Goal: Transaction & Acquisition: Download file/media

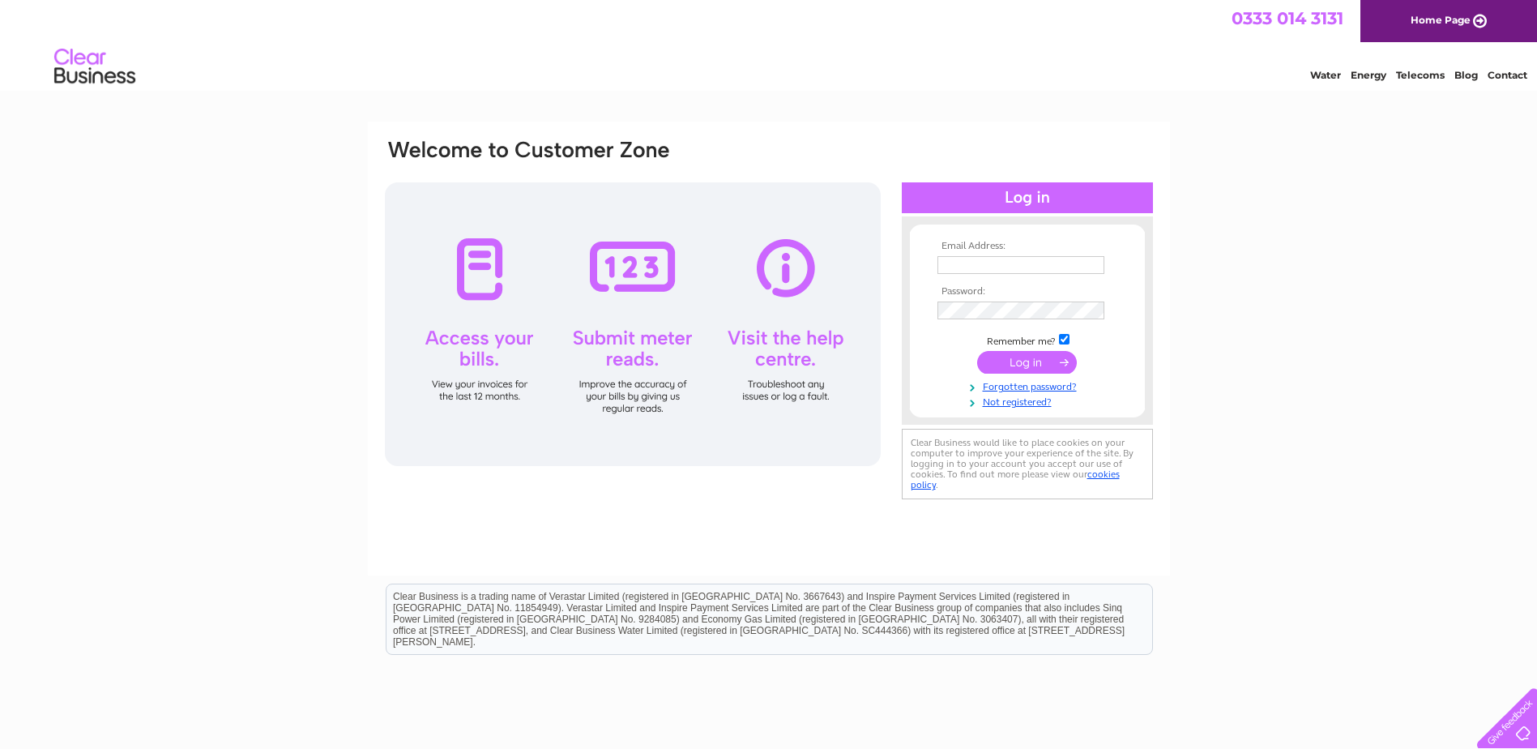
type input "[PERSON_NAME][EMAIL_ADDRESS][DOMAIN_NAME]"
click at [1028, 361] on input "submit" at bounding box center [1027, 362] width 100 height 23
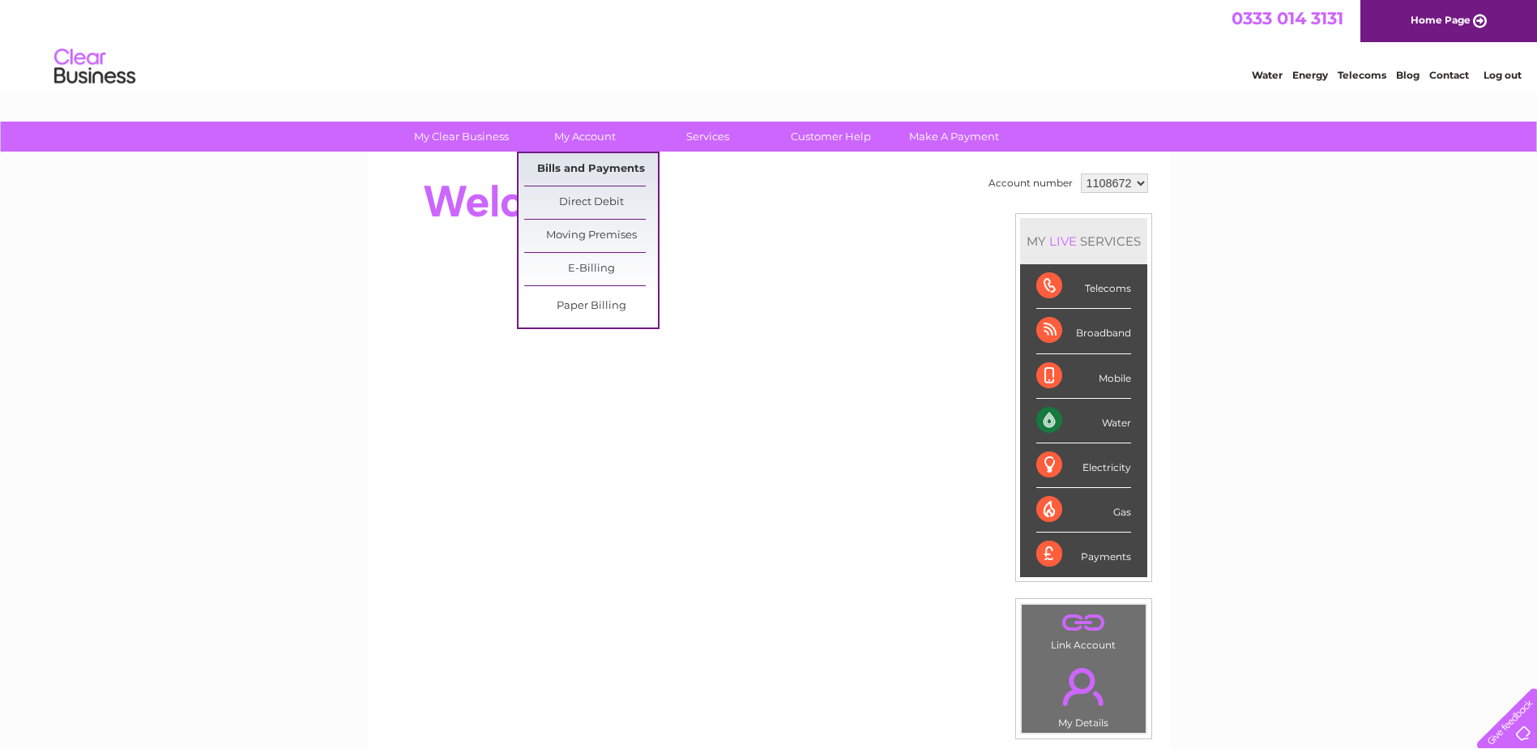
click at [582, 165] on link "Bills and Payments" at bounding box center [591, 169] width 134 height 32
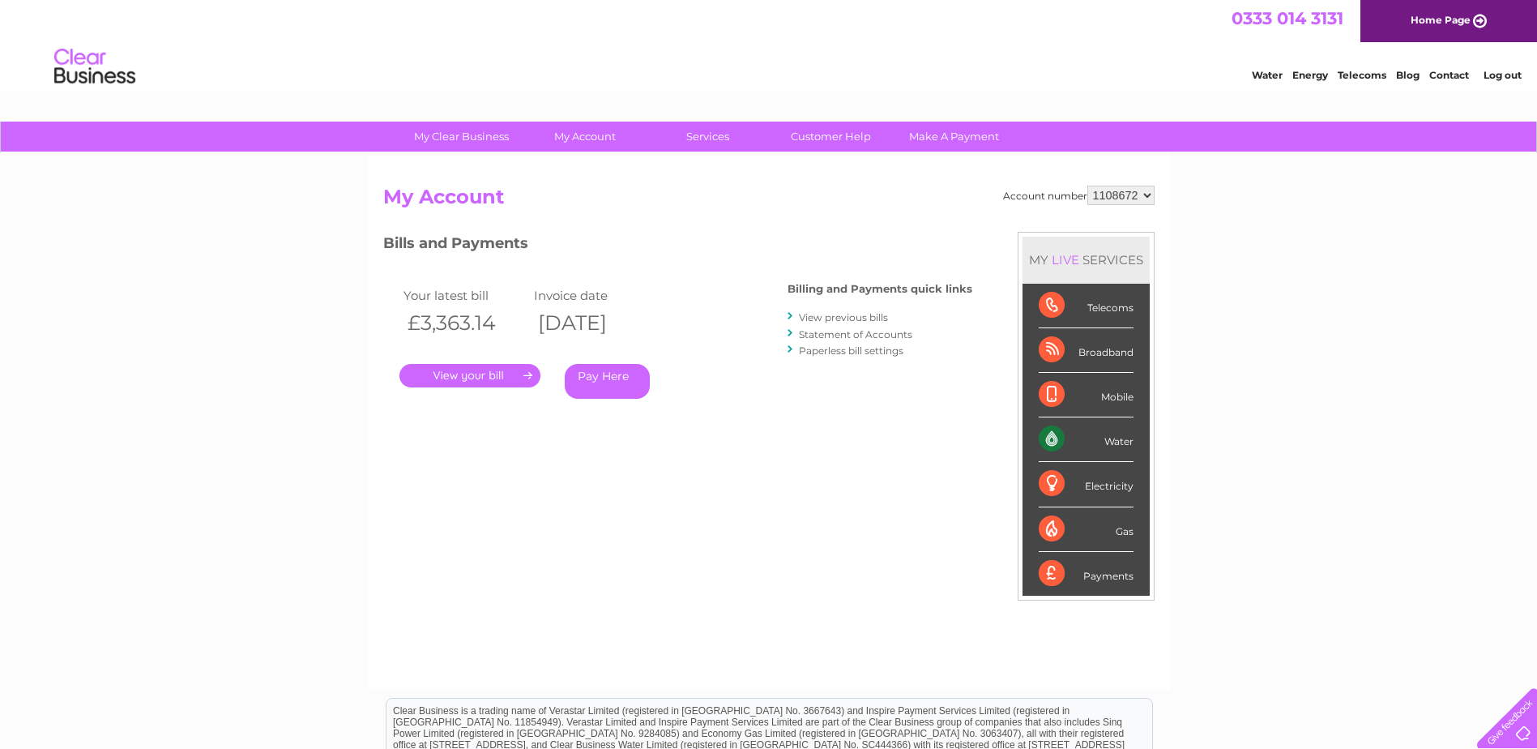
click at [464, 374] on link "." at bounding box center [469, 375] width 141 height 23
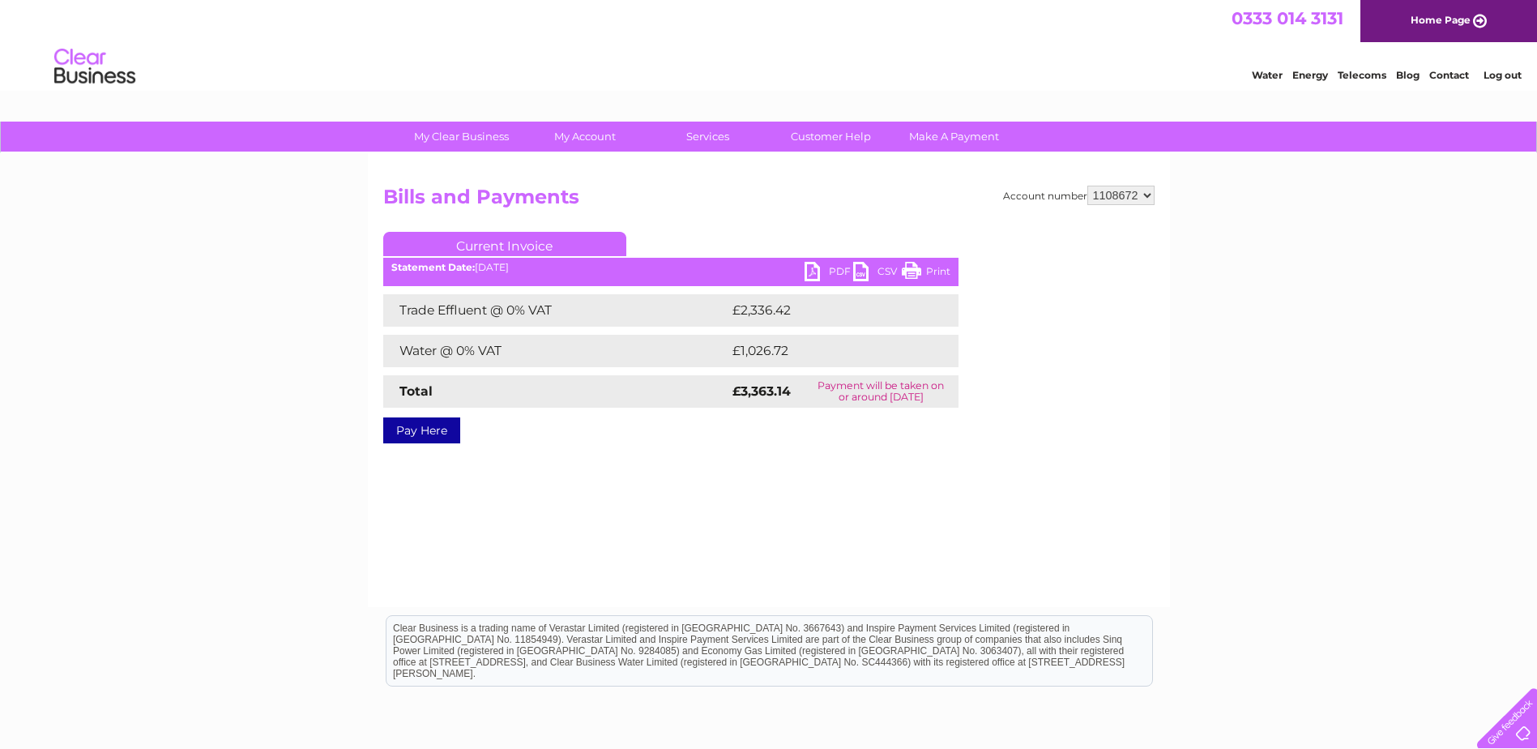
click at [816, 267] on link "PDF" at bounding box center [828, 273] width 49 height 23
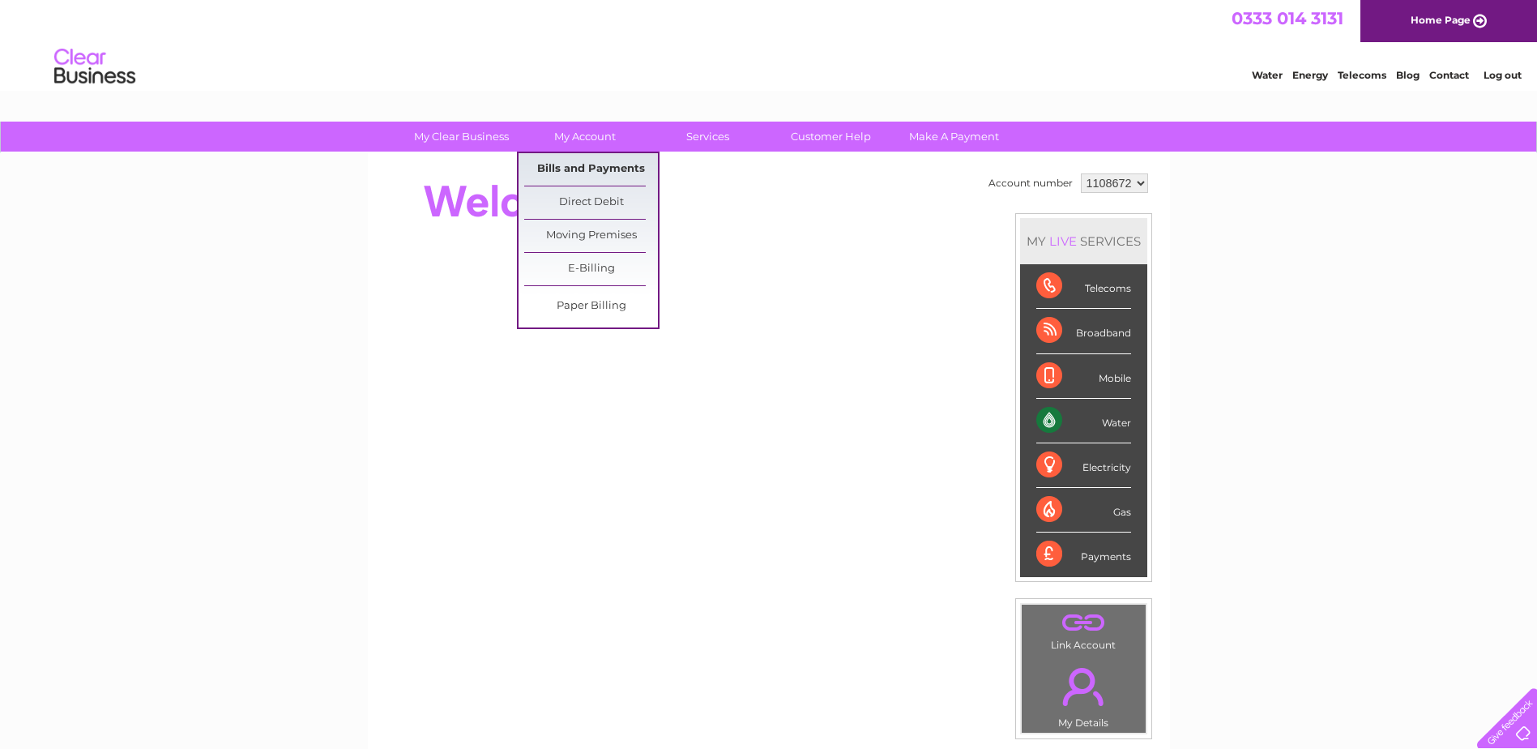
click at [580, 170] on link "Bills and Payments" at bounding box center [591, 169] width 134 height 32
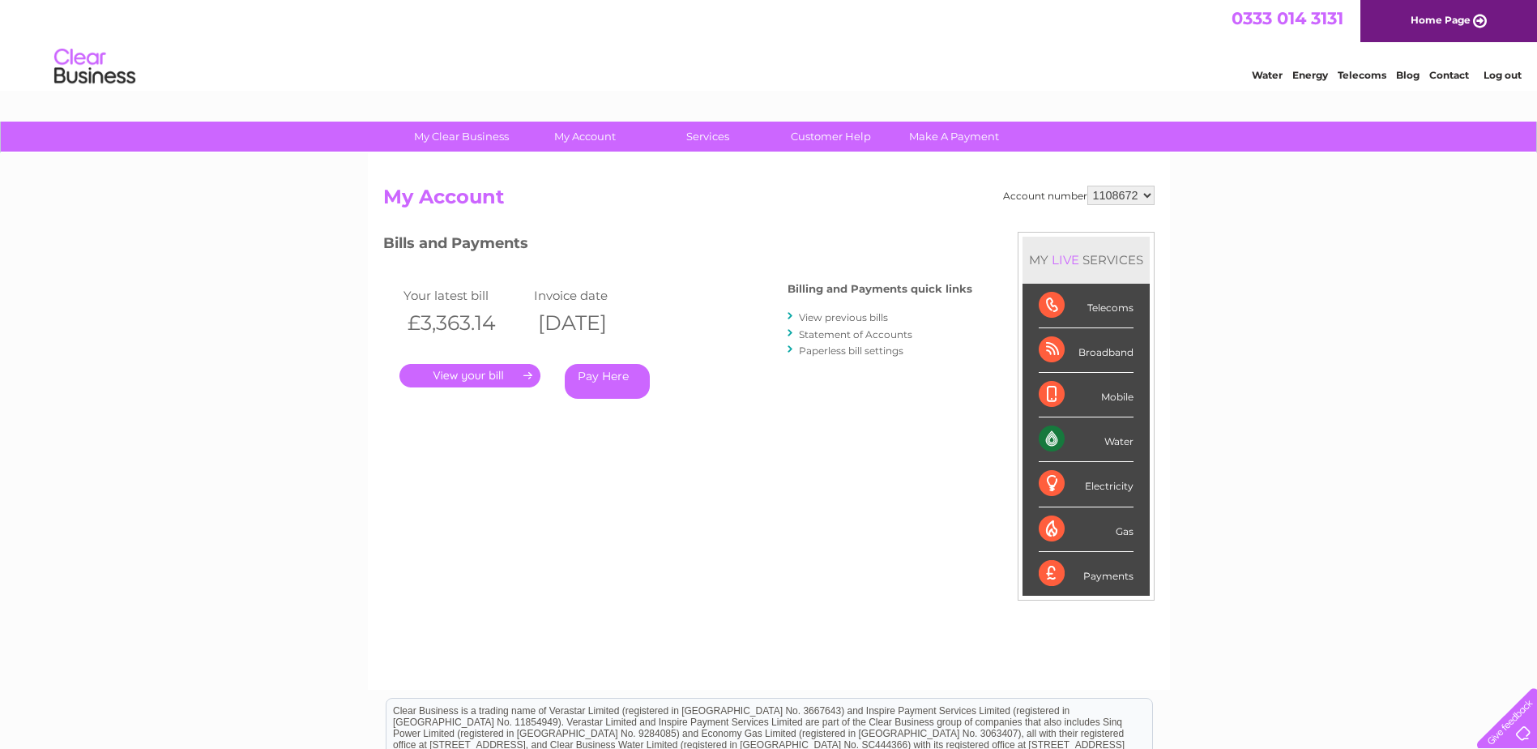
click at [493, 375] on link "." at bounding box center [469, 375] width 141 height 23
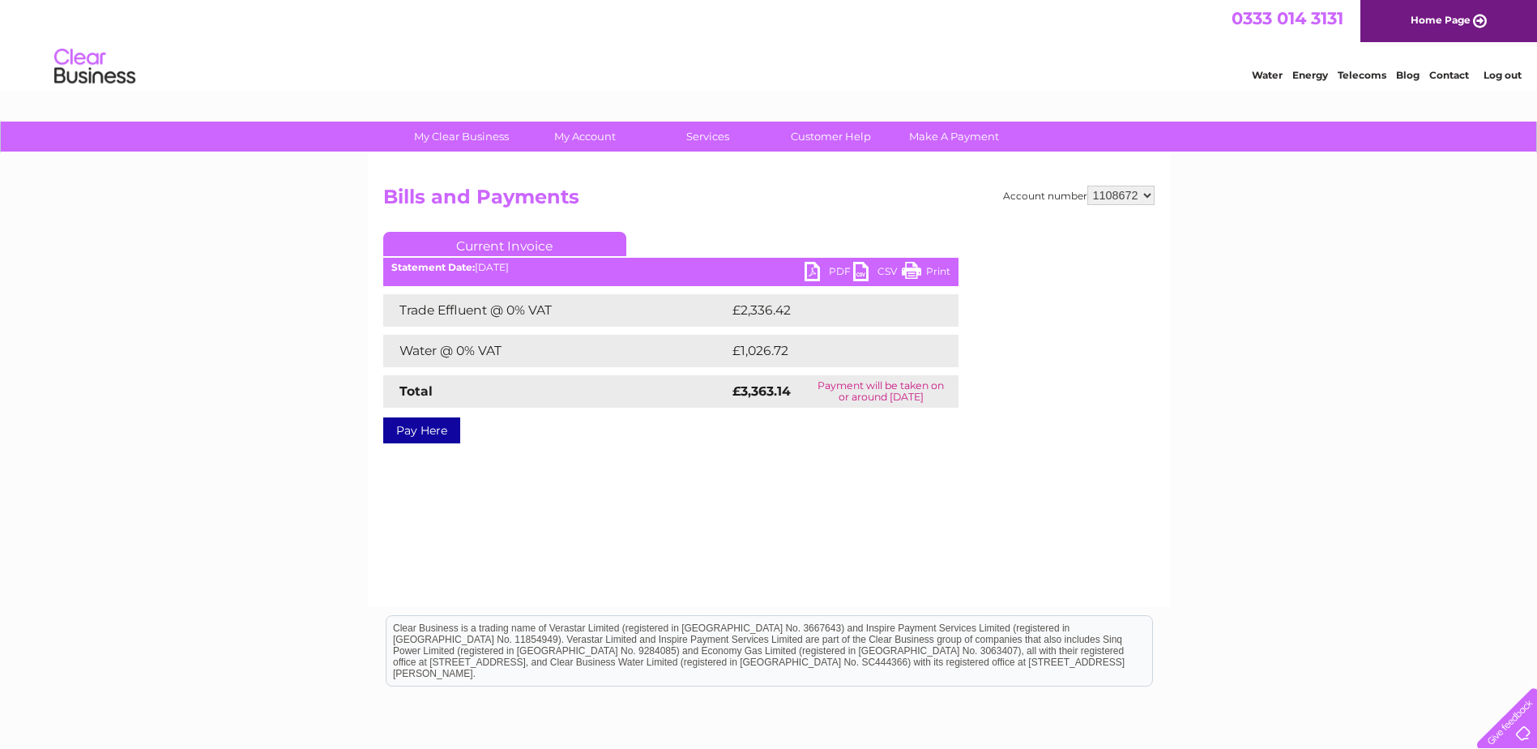
click at [823, 268] on link "PDF" at bounding box center [828, 273] width 49 height 23
